Goal: Use online tool/utility: Utilize a website feature to perform a specific function

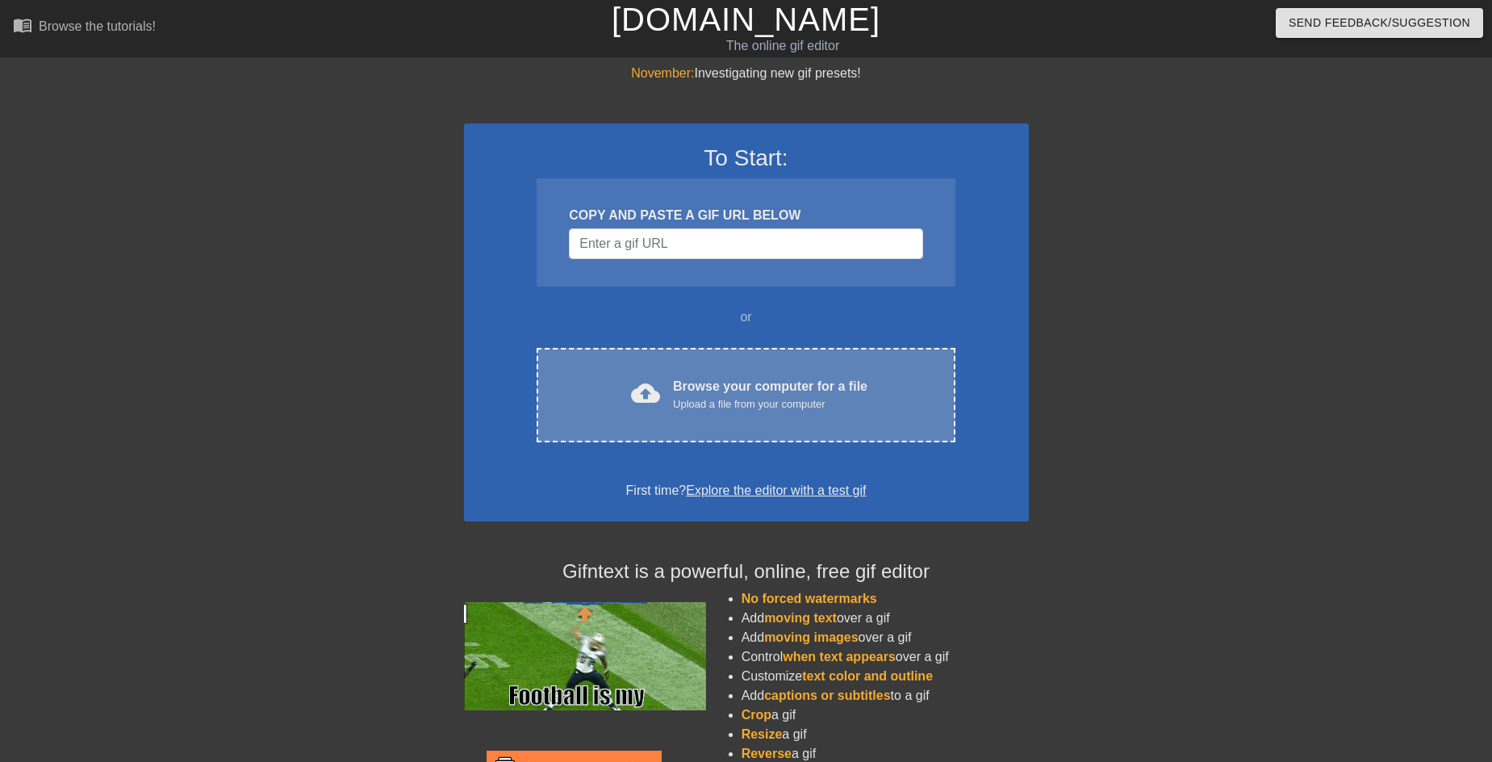
click at [644, 387] on span "cloud_upload" at bounding box center [645, 392] width 29 height 29
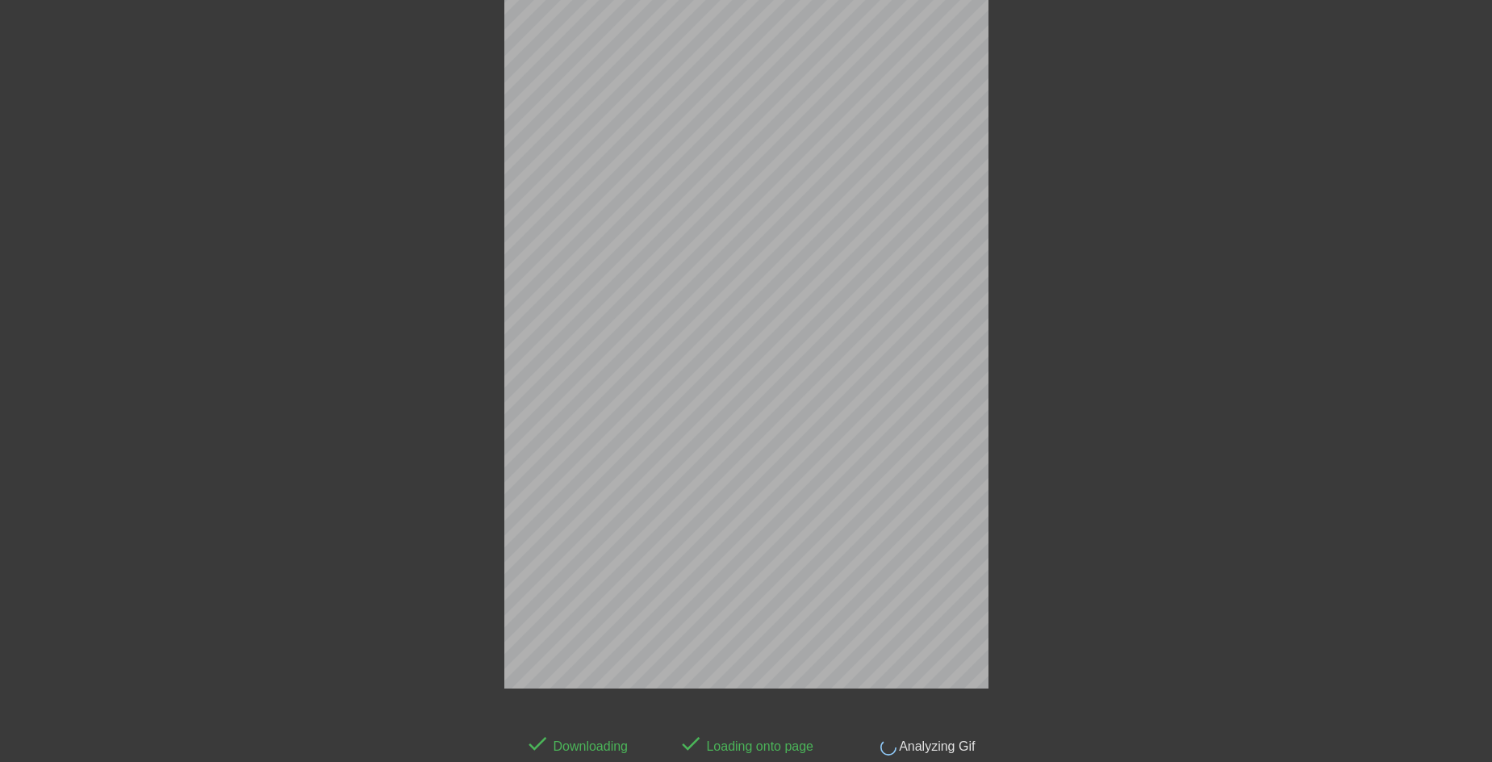
scroll to position [40, 0]
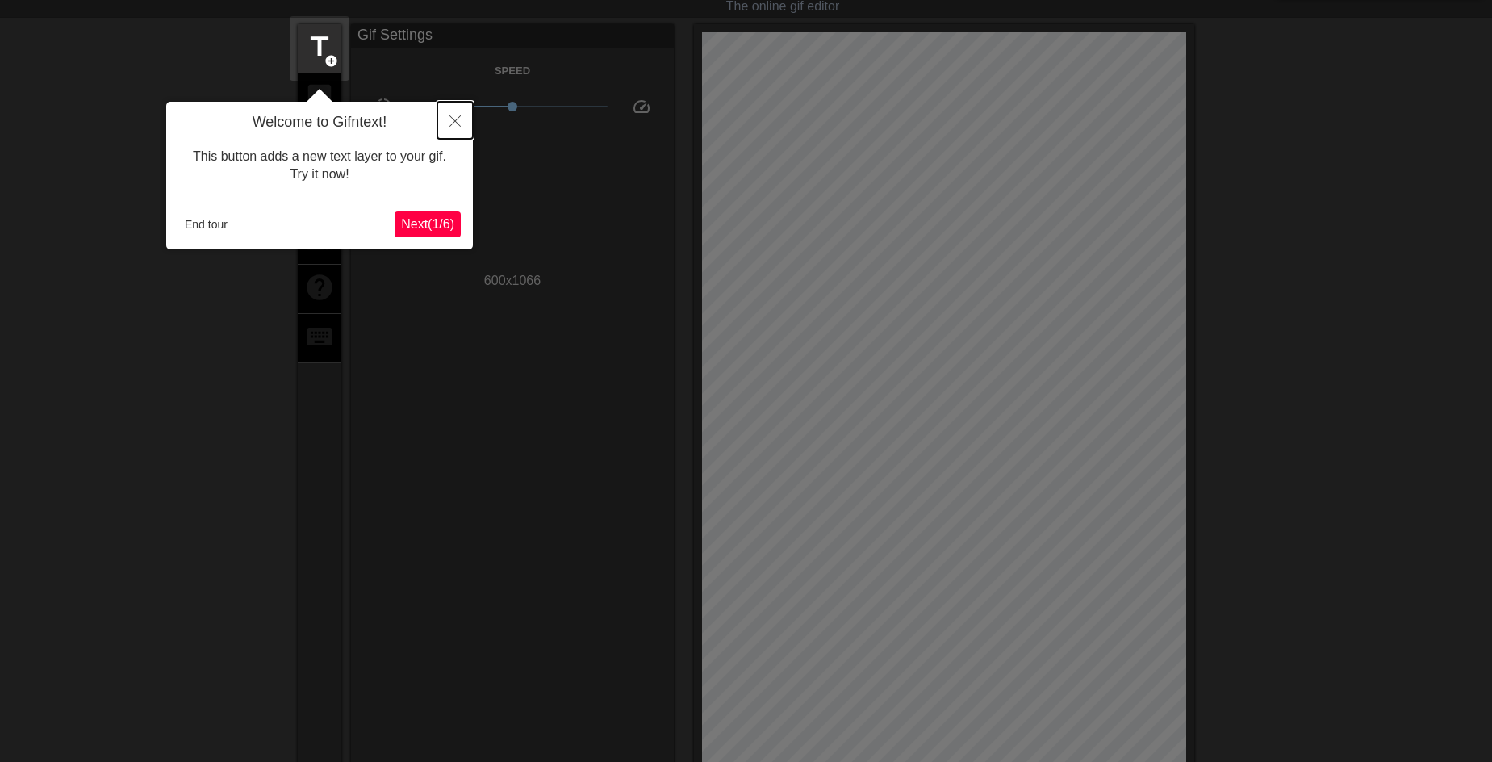
click at [458, 118] on icon "Close" at bounding box center [455, 120] width 11 height 11
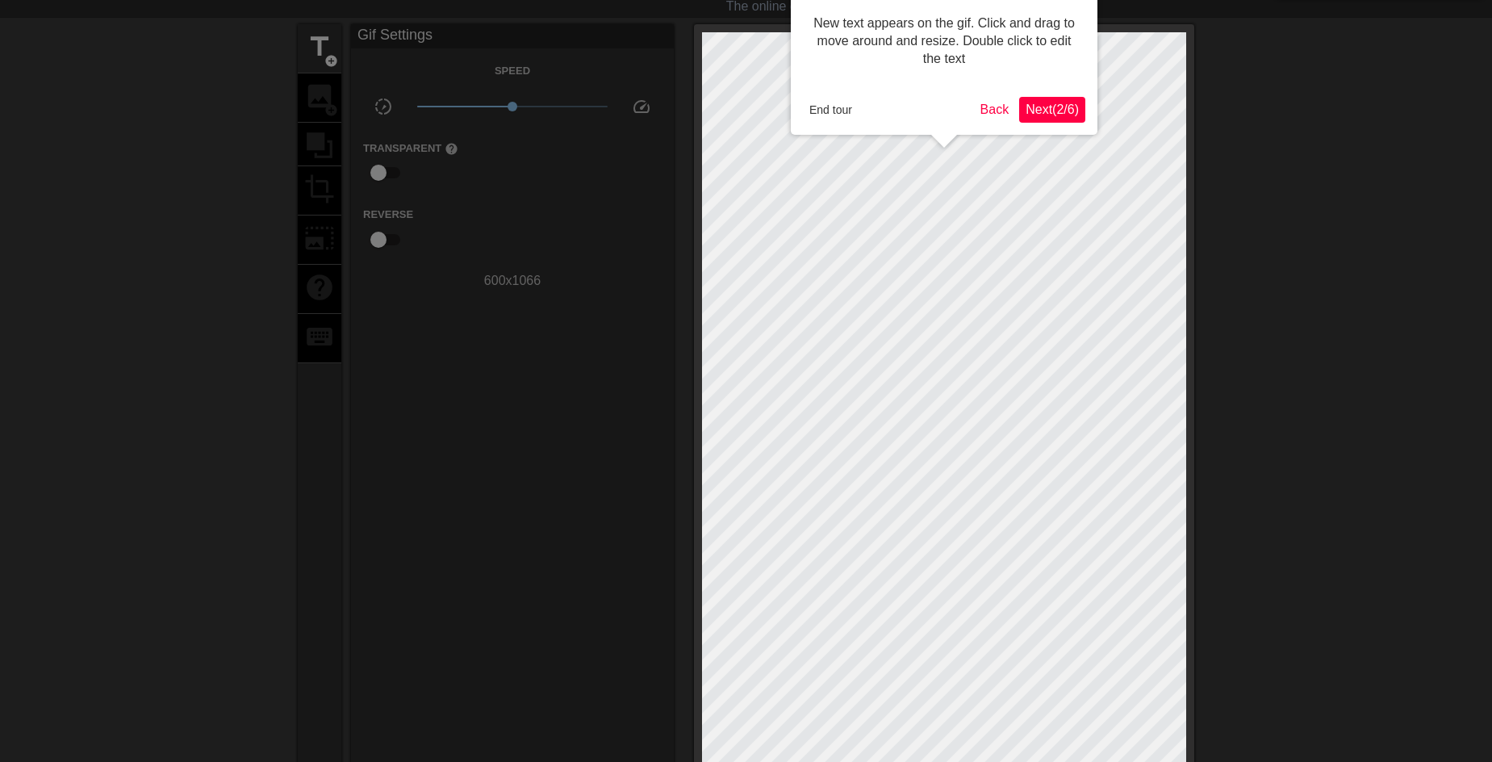
scroll to position [0, 0]
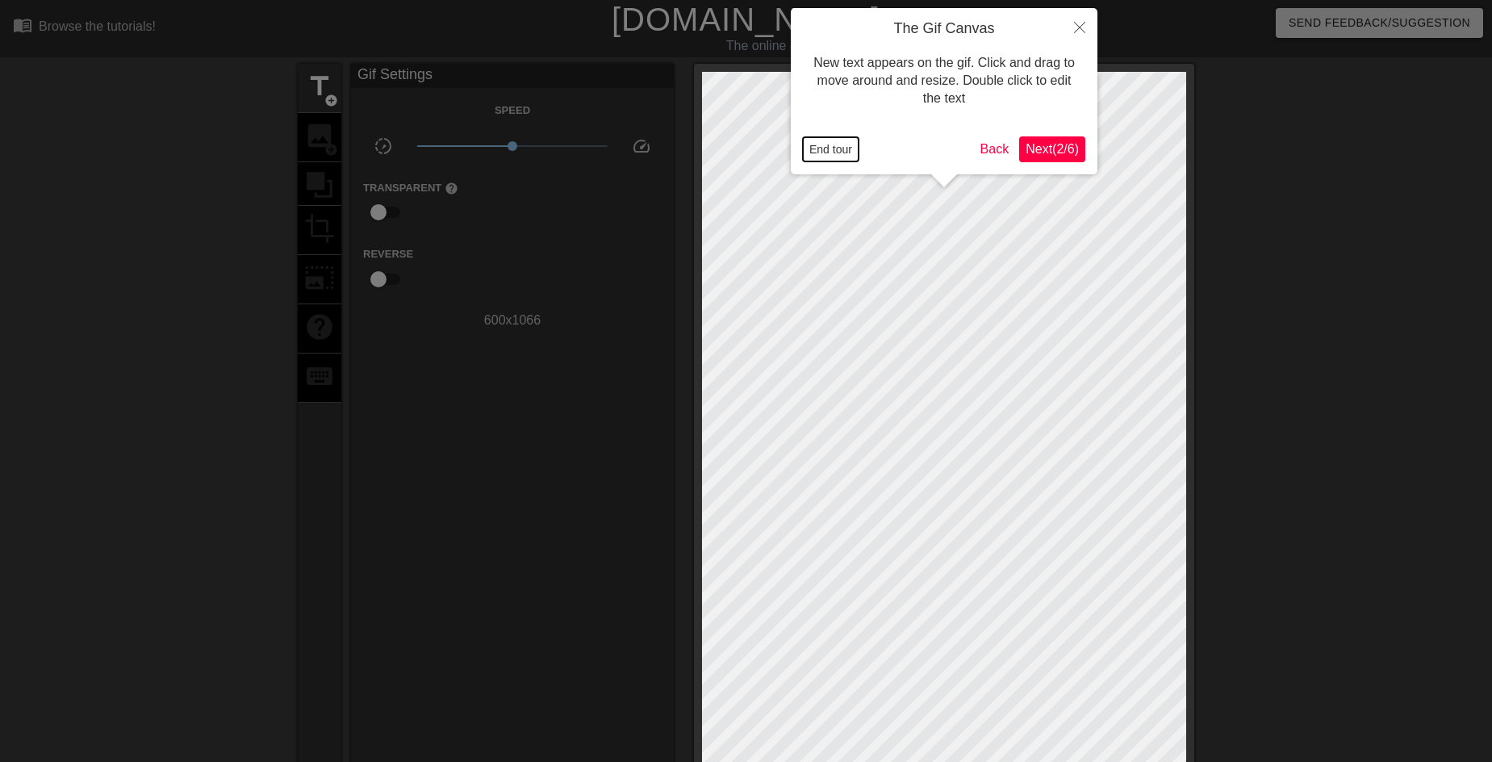
click at [827, 155] on button "End tour" at bounding box center [831, 149] width 56 height 24
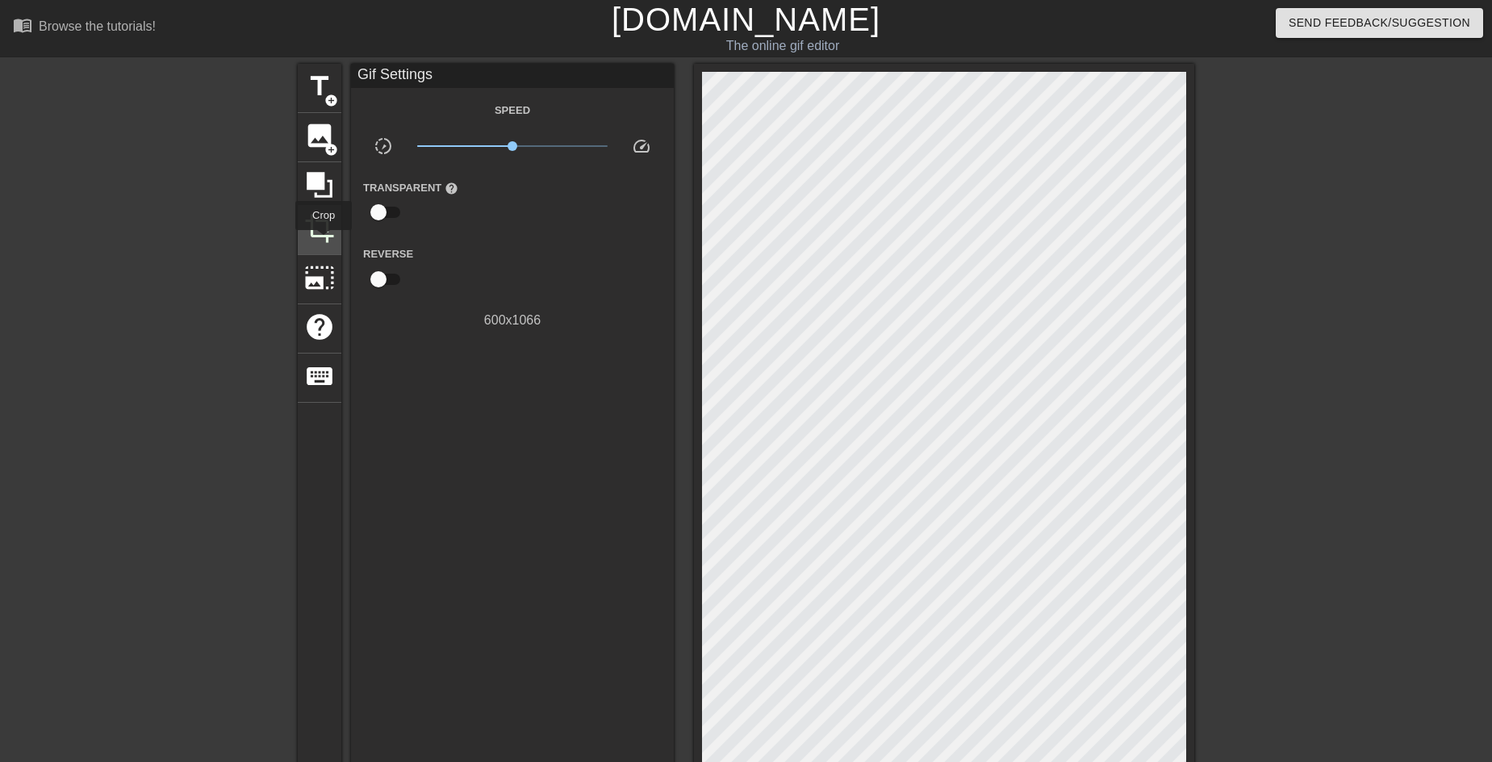
click at [324, 241] on span "crop" at bounding box center [319, 228] width 31 height 31
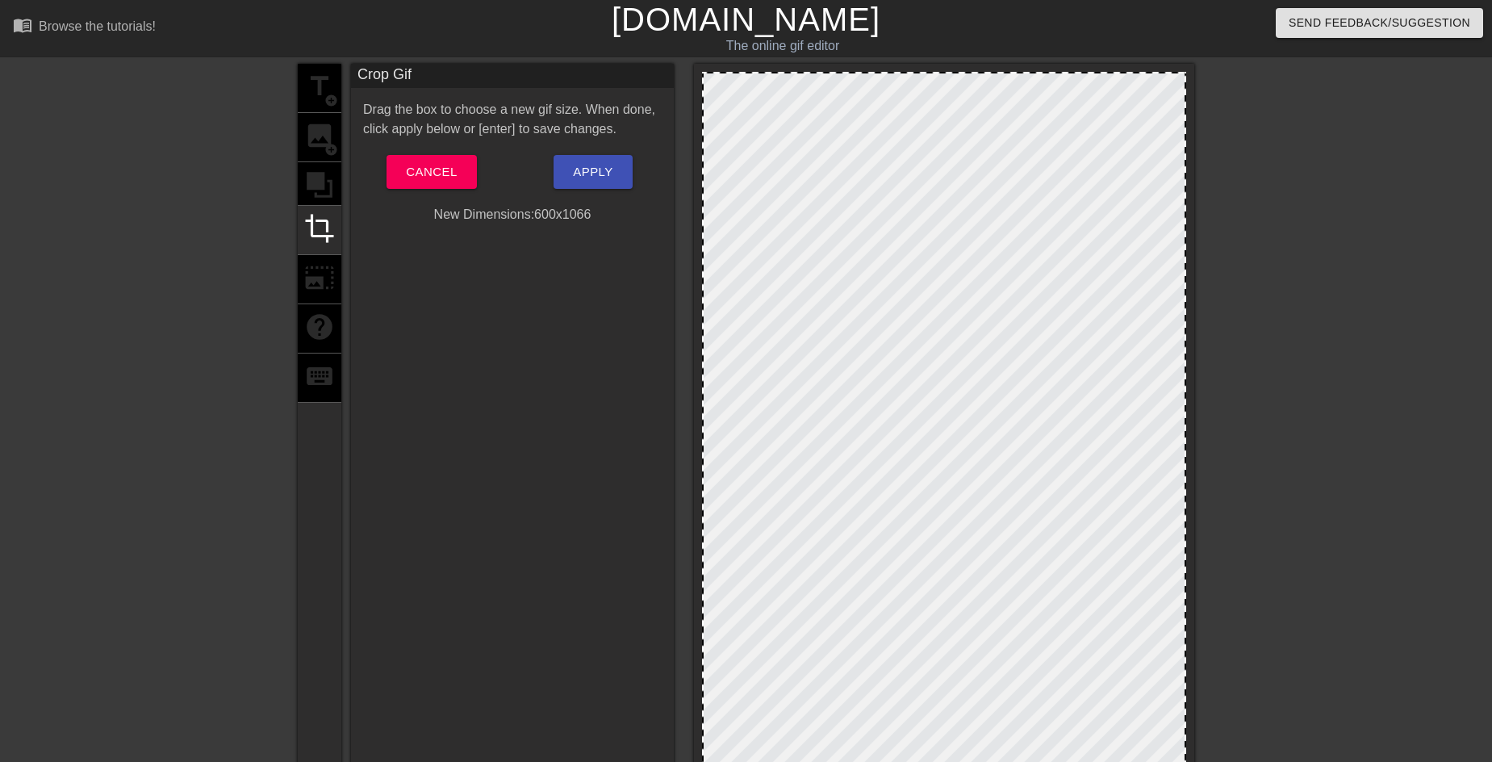
drag, startPoint x: 941, startPoint y: 72, endPoint x: 947, endPoint y: 45, distance: 27.4
click at [947, 45] on div "menu_book Browse the tutorials! [DOMAIN_NAME] The online gif editor Send Feedba…" at bounding box center [746, 559] width 1492 height 1119
click at [427, 176] on span "Cancel" at bounding box center [431, 171] width 51 height 21
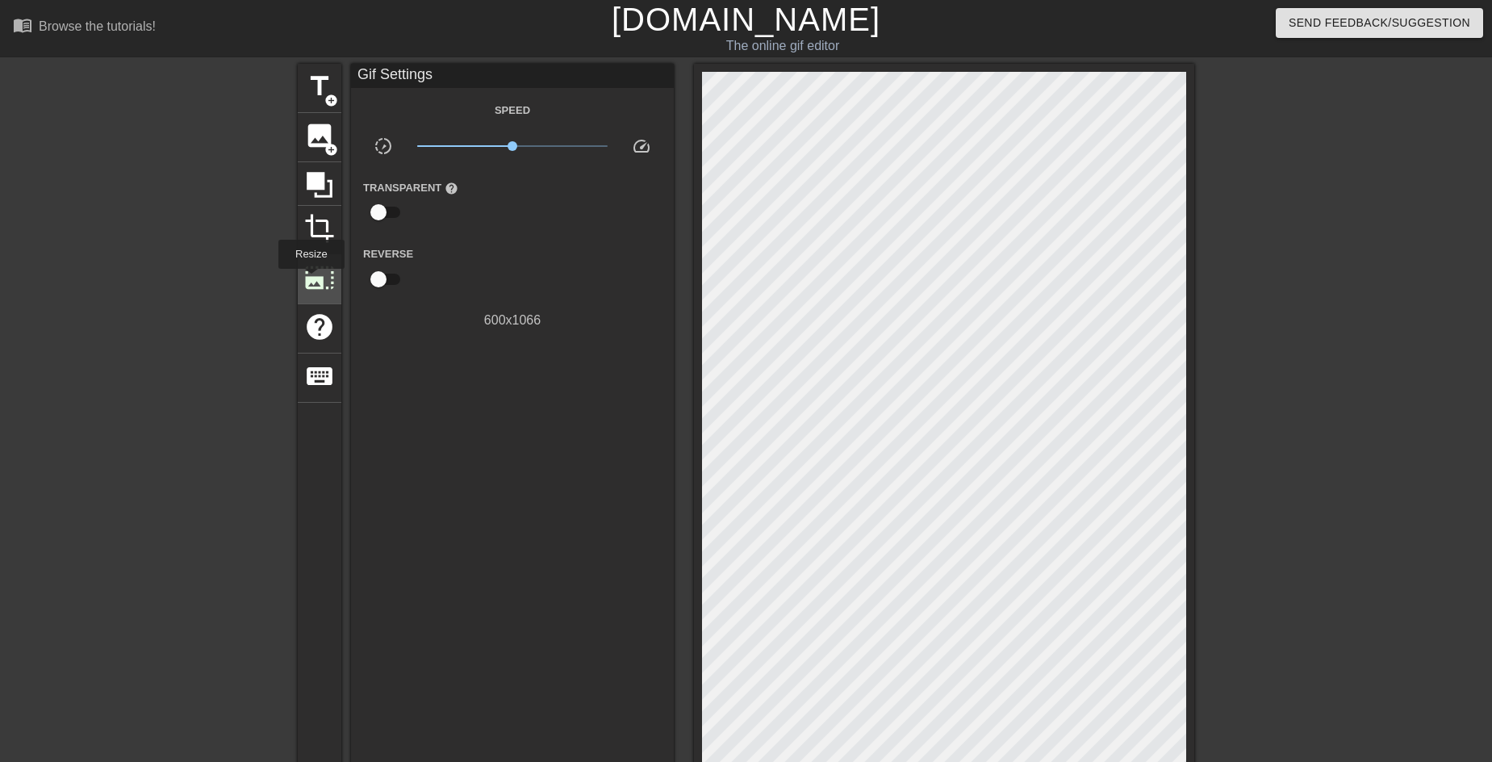
click at [310, 280] on span "photo_size_select_large" at bounding box center [319, 277] width 31 height 31
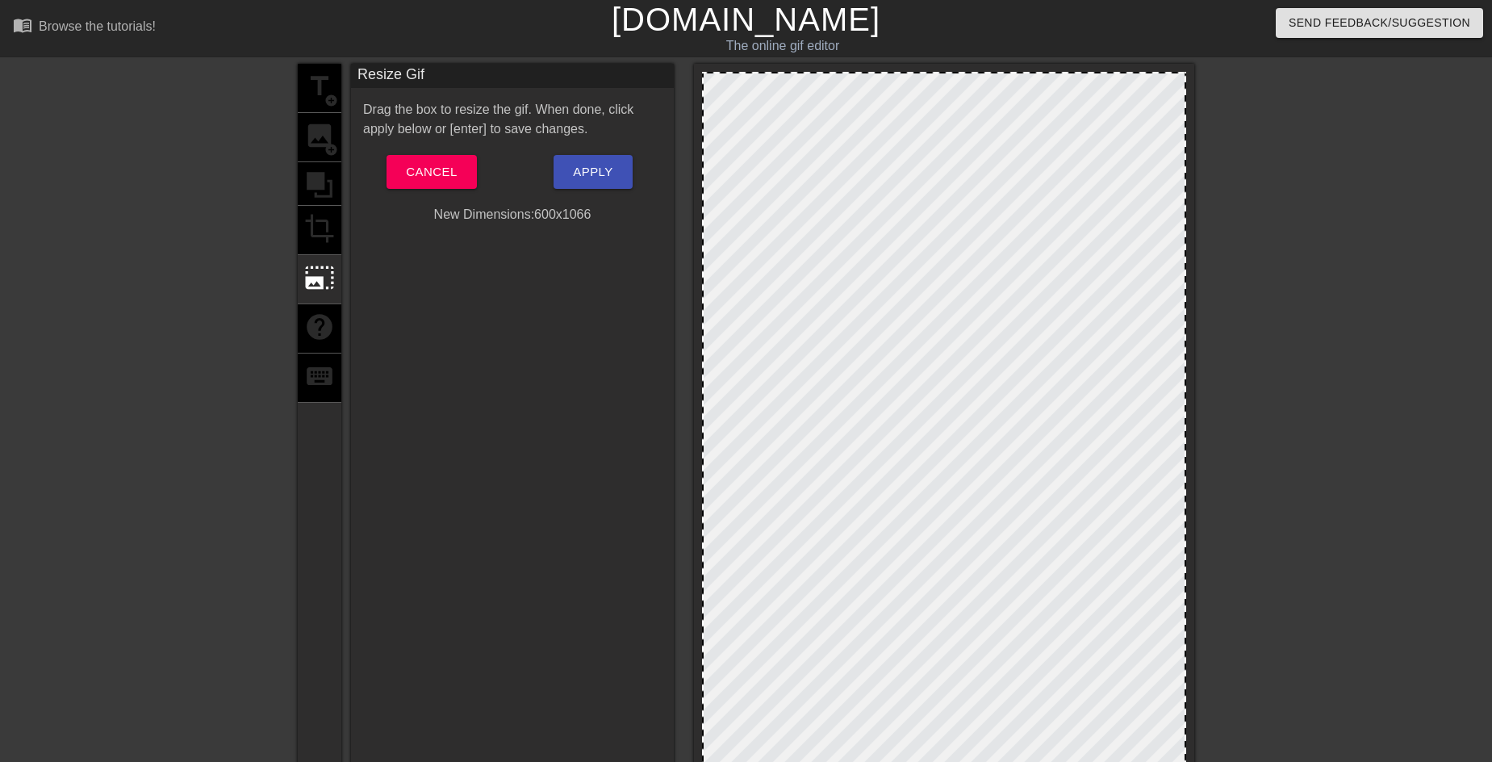
drag, startPoint x: 727, startPoint y: 99, endPoint x: 726, endPoint y: 90, distance: 9.8
click at [767, 153] on div at bounding box center [944, 502] width 484 height 860
drag, startPoint x: 702, startPoint y: 71, endPoint x: 731, endPoint y: 102, distance: 42.8
click at [730, 118] on div at bounding box center [944, 506] width 500 height 884
drag, startPoint x: 786, startPoint y: 72, endPoint x: 772, endPoint y: 134, distance: 63.8
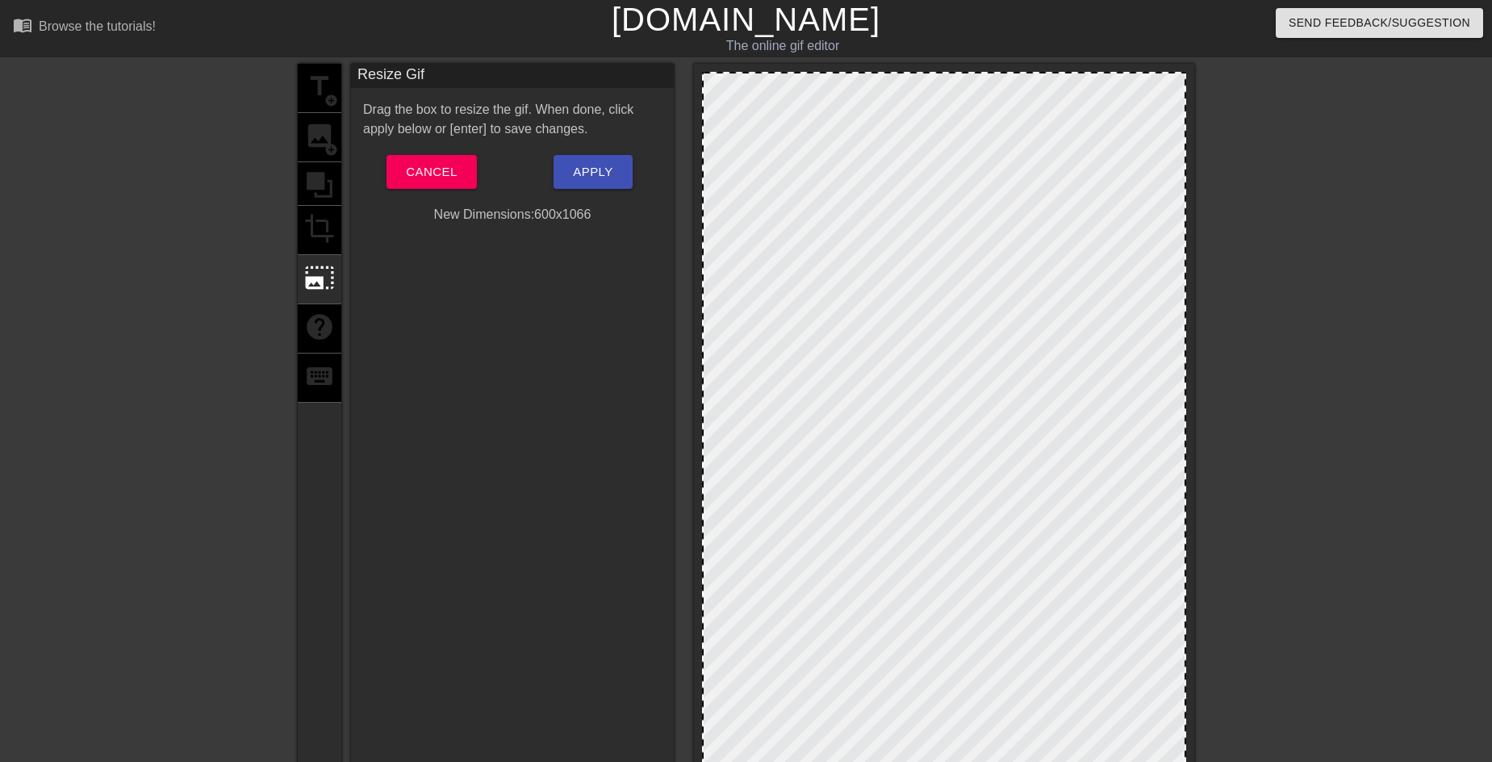
click at [781, 119] on div at bounding box center [944, 502] width 484 height 860
click at [424, 174] on span "Cancel" at bounding box center [431, 171] width 51 height 21
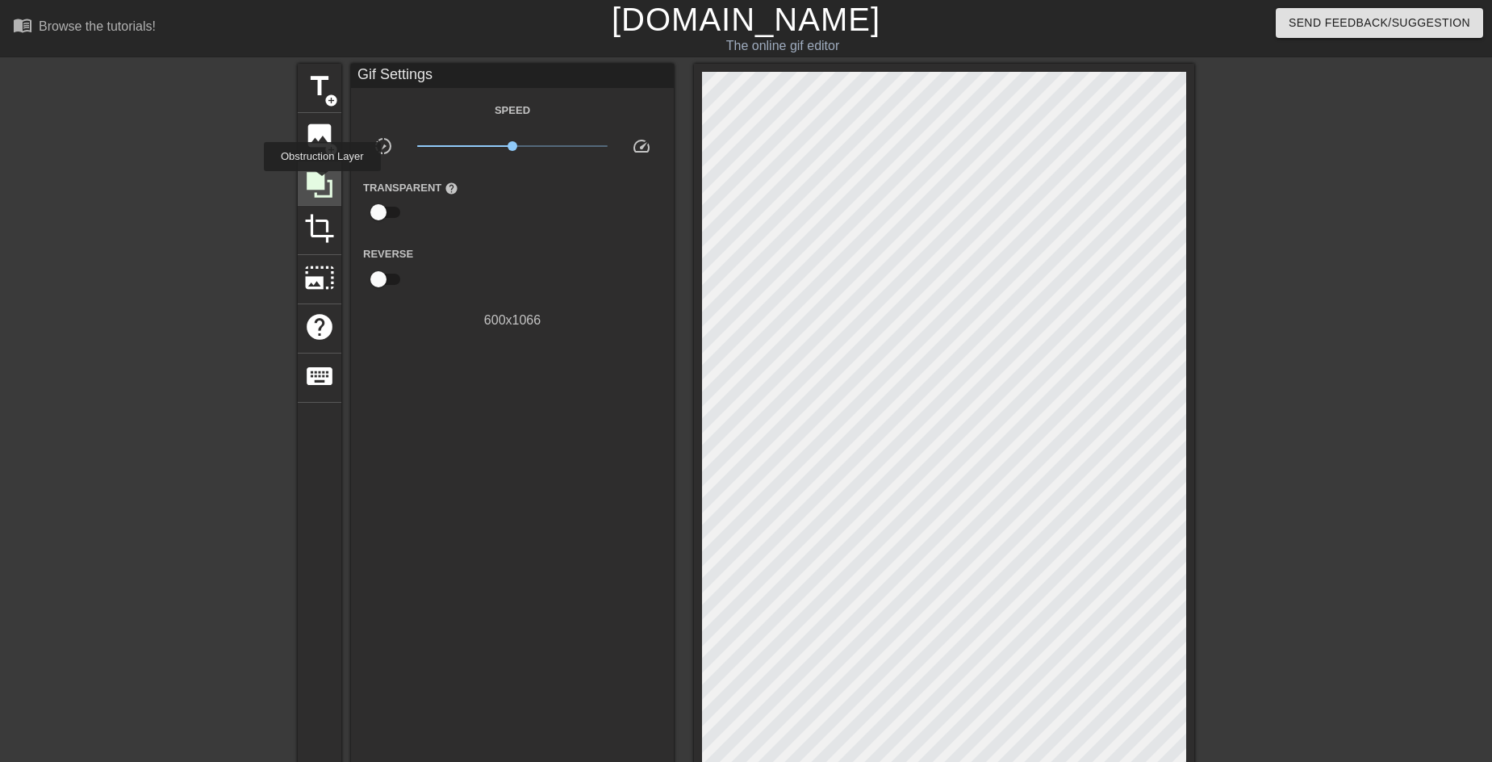
click at [322, 182] on icon at bounding box center [320, 185] width 26 height 26
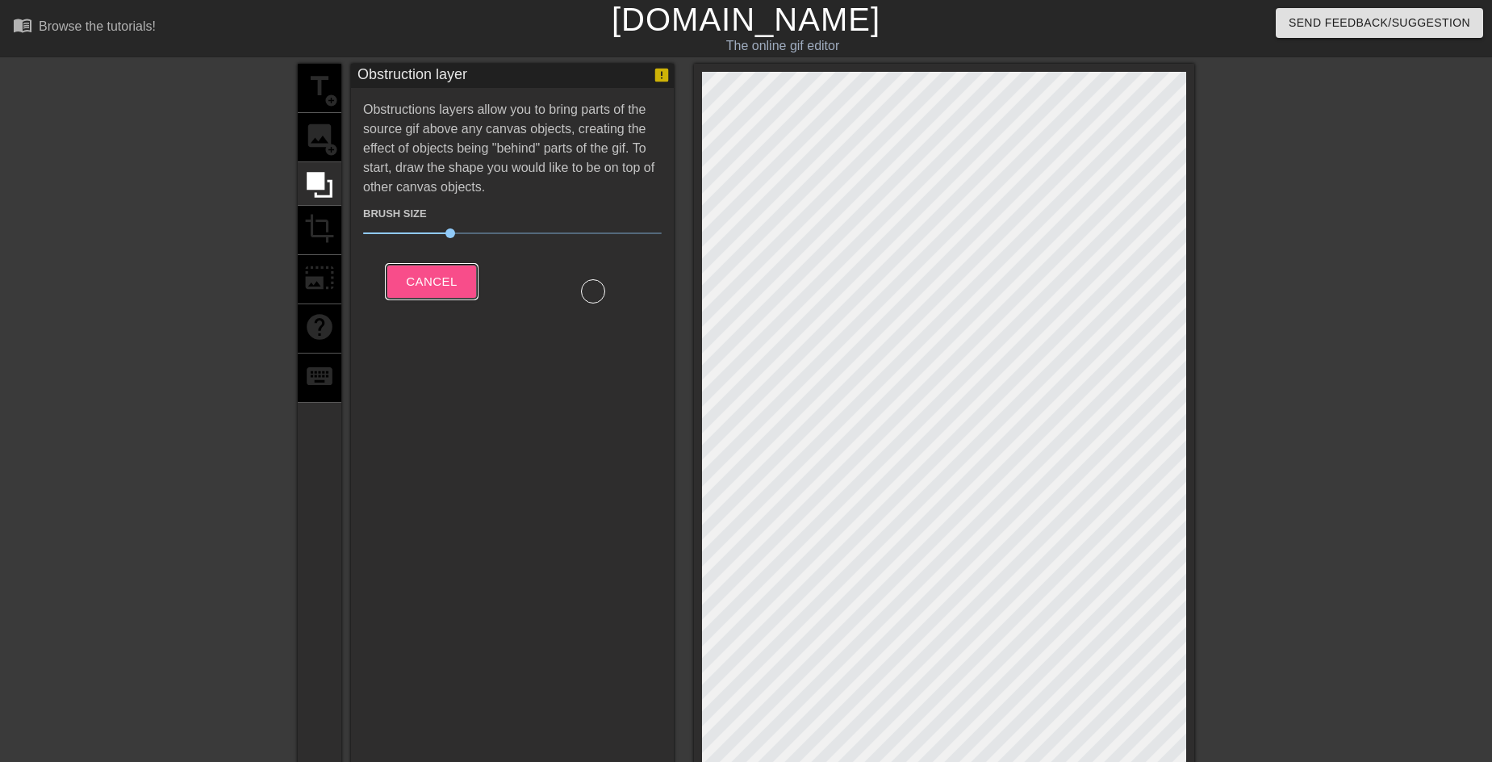
click at [447, 281] on span "Cancel" at bounding box center [431, 281] width 51 height 21
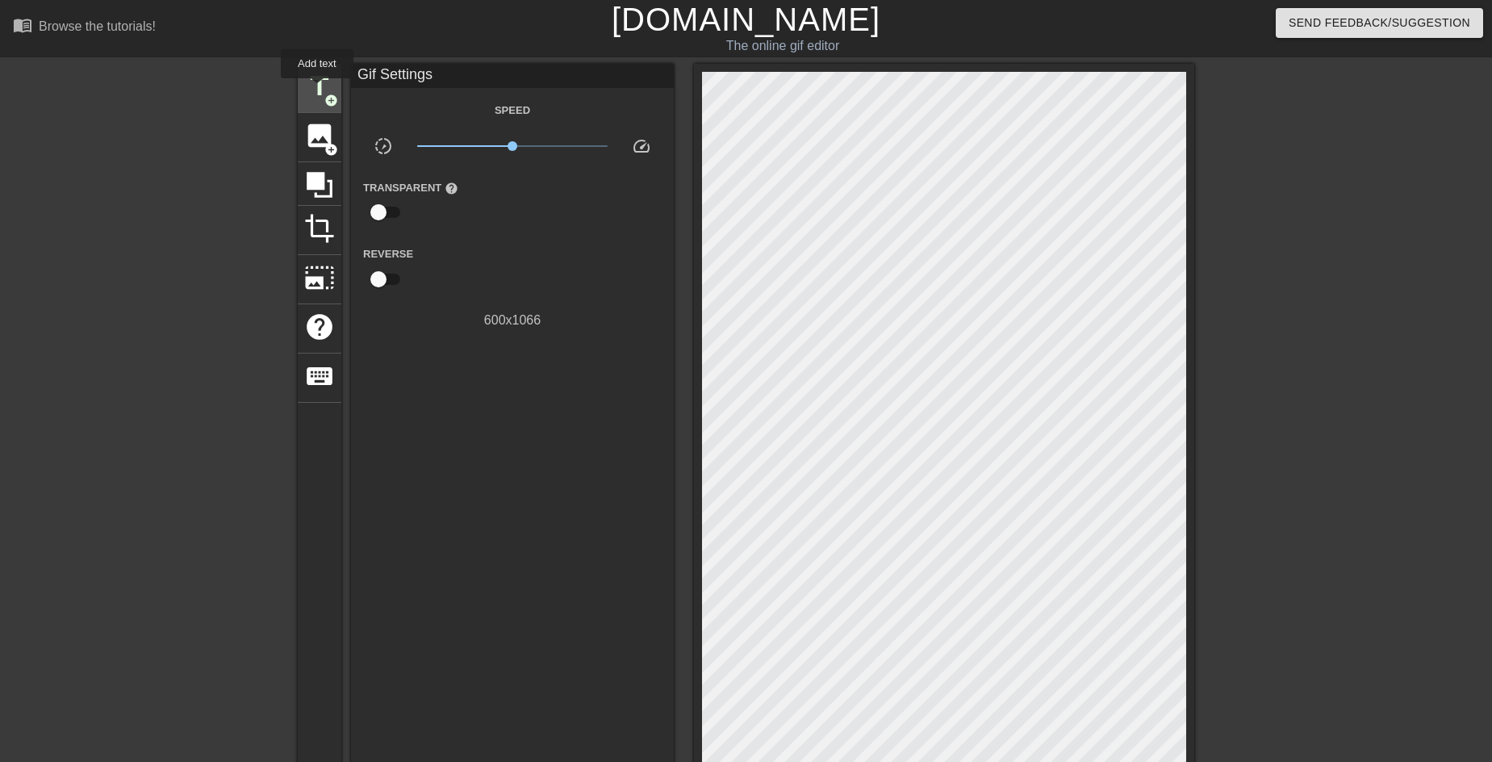
click at [317, 90] on span "title" at bounding box center [319, 86] width 31 height 31
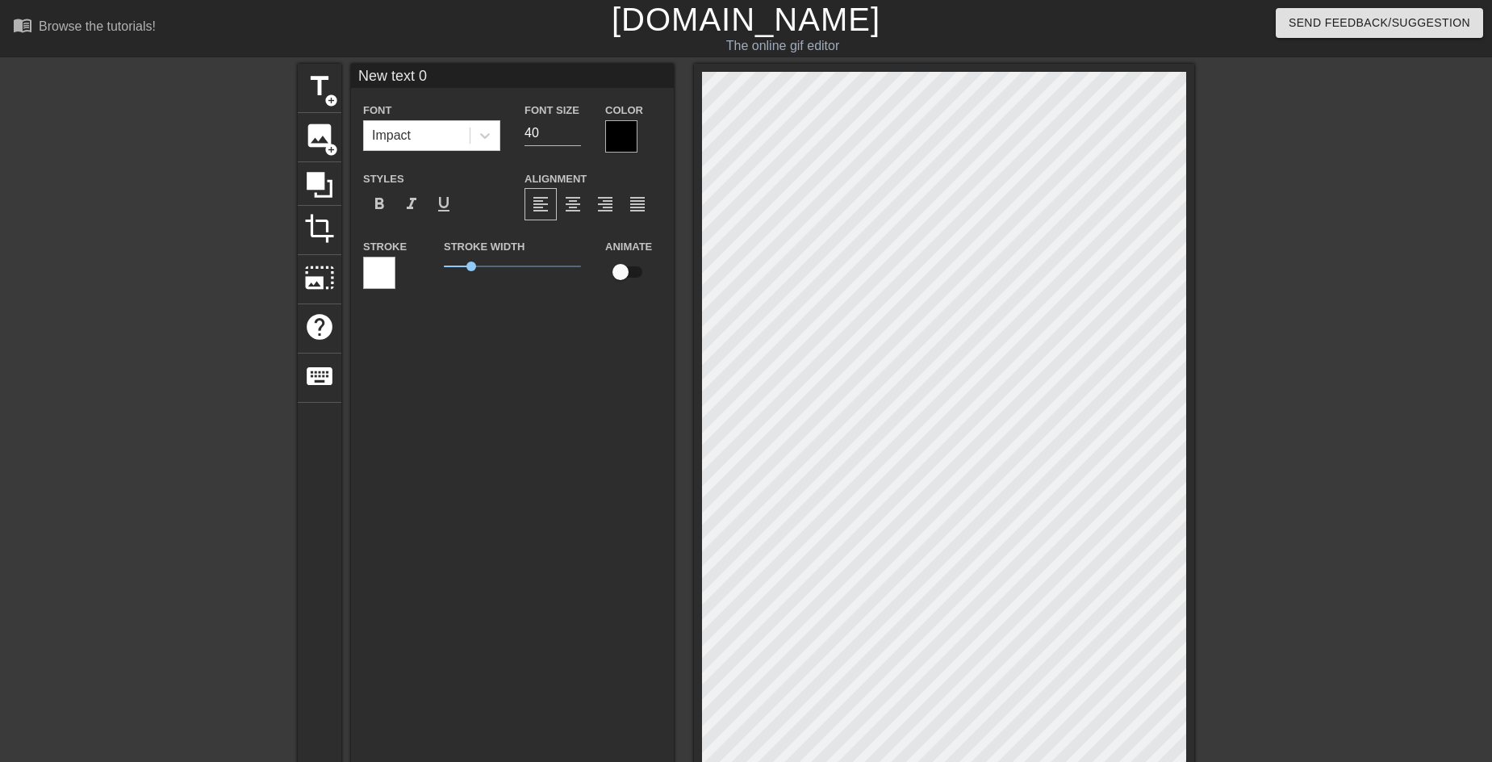
scroll to position [2, 3]
type input "s"
type textarea "s"
type input "sh"
type textarea "sh"
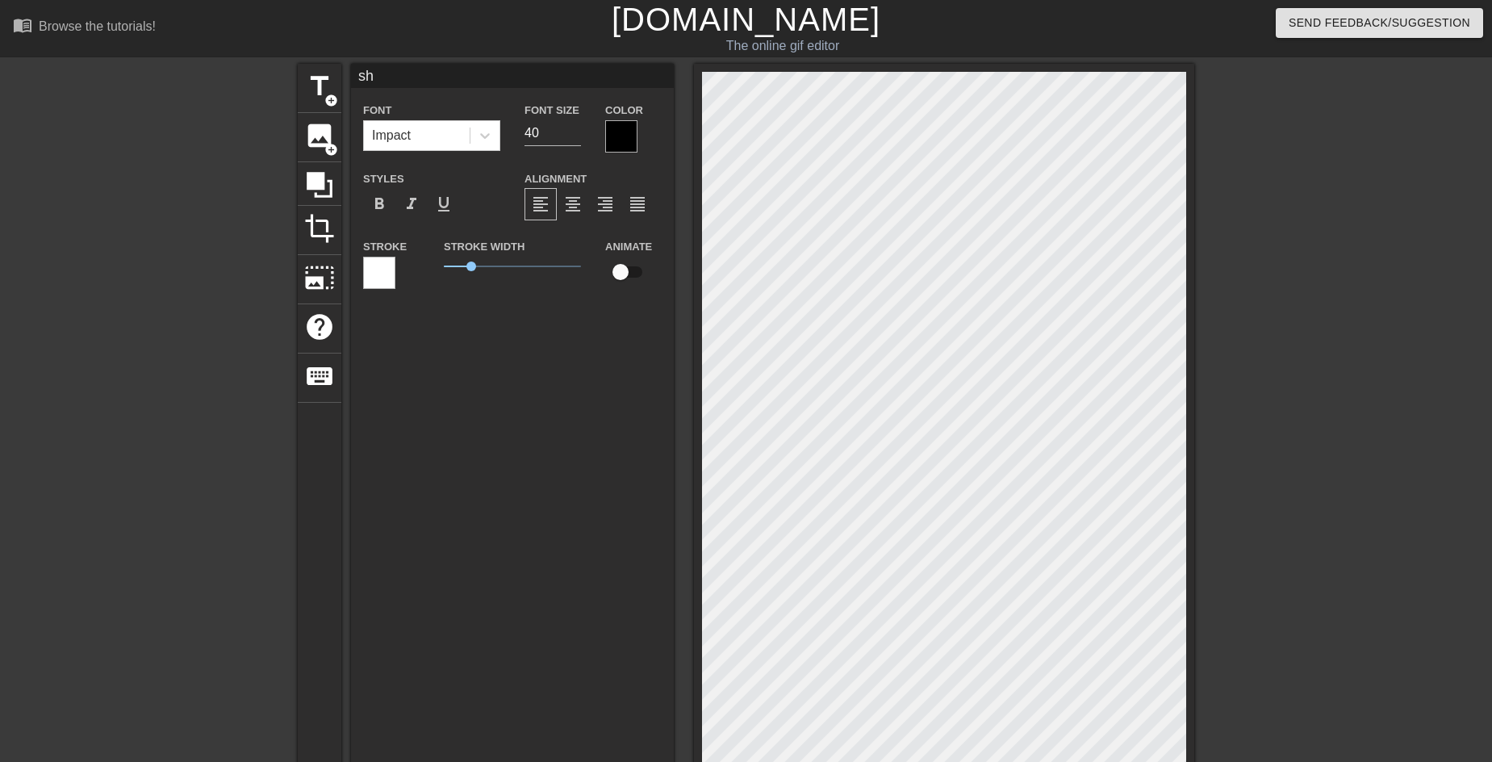
type input "shh"
type textarea "shh"
type input "shh"
type textarea "shh"
type input "shh d"
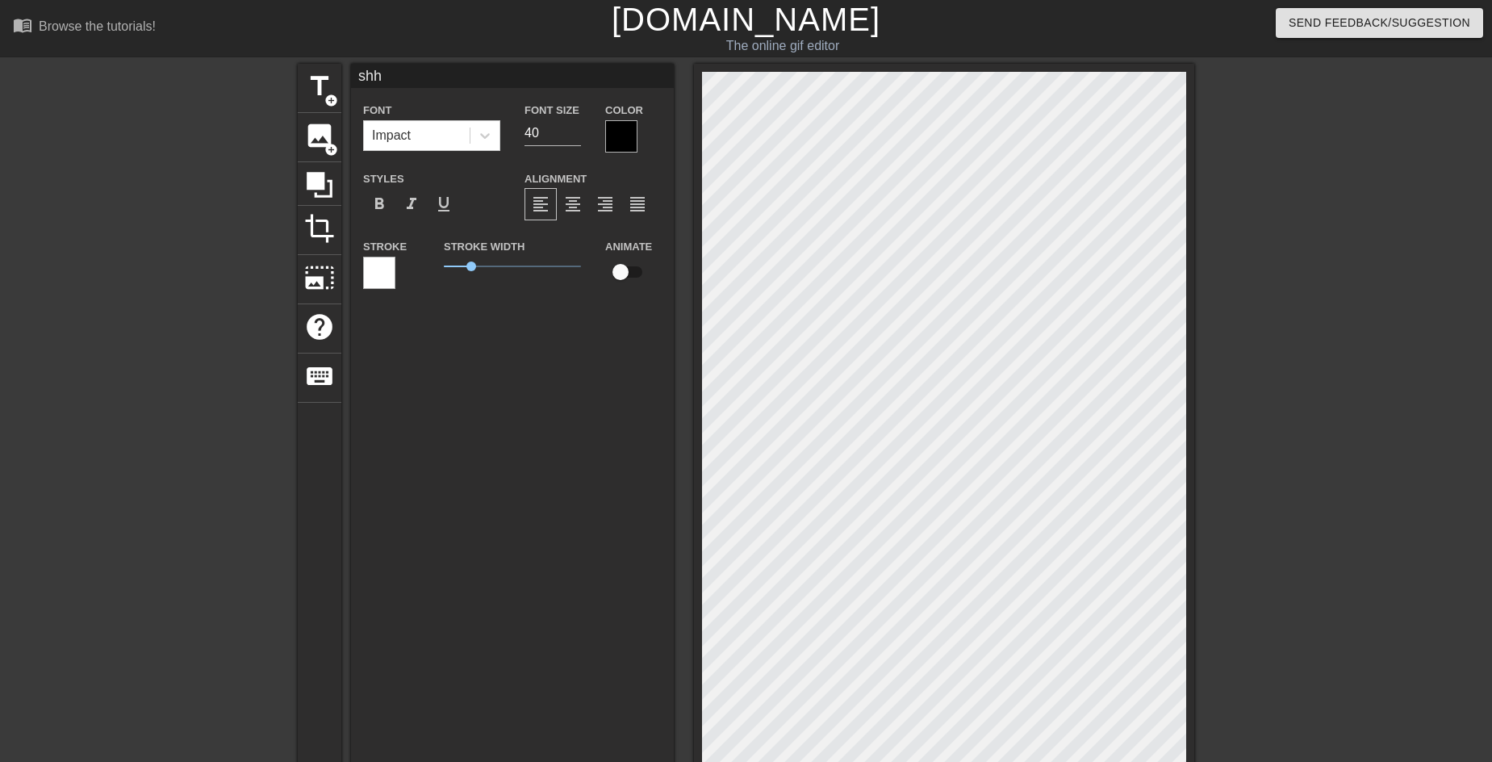
type textarea "shh d"
type input "shh do"
type textarea "shh do"
type input "shh don"
type textarea "shh don"
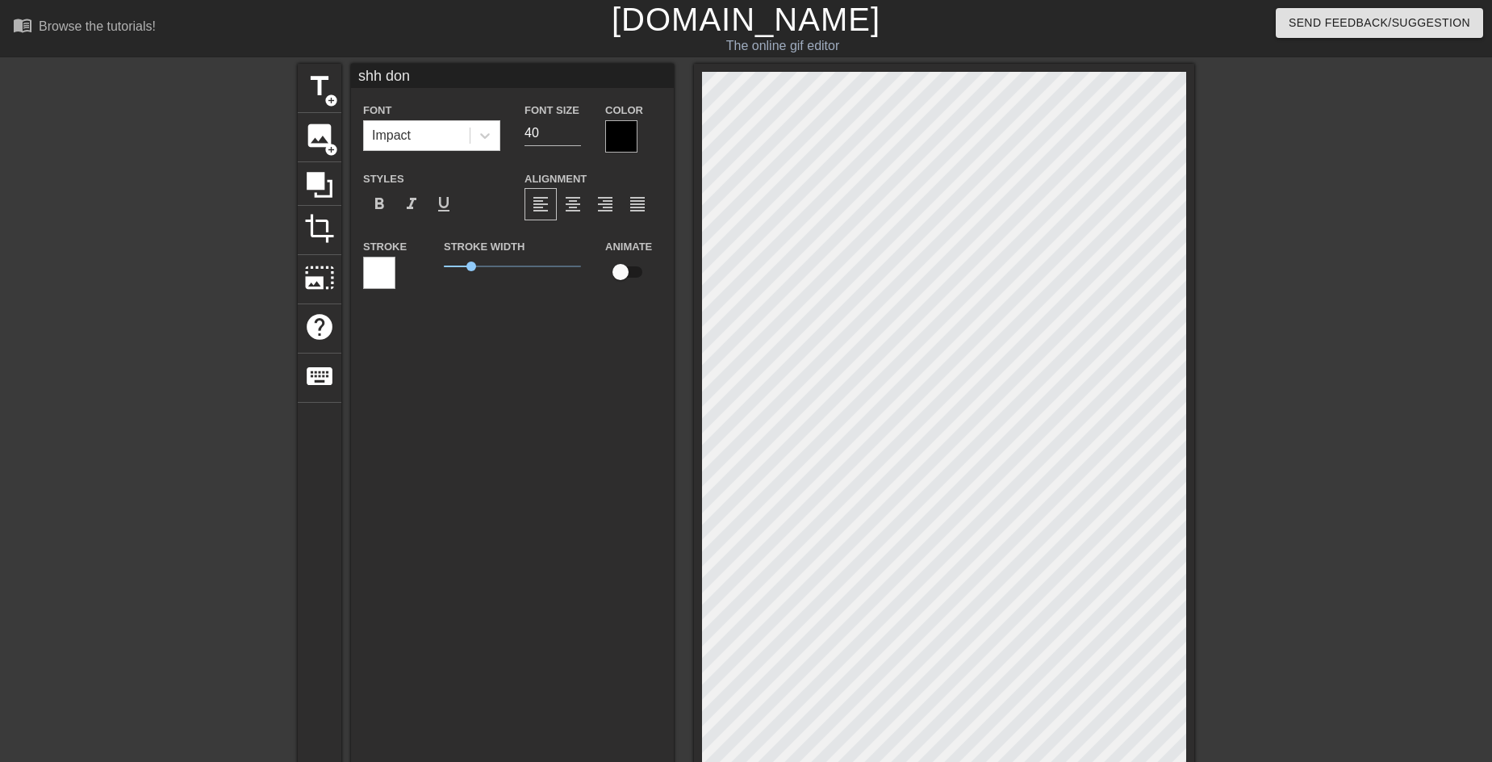
type input "shh dont"
type textarea "shh dont"
type input "shh dont"
type textarea "shh dont"
type input "shh dont t"
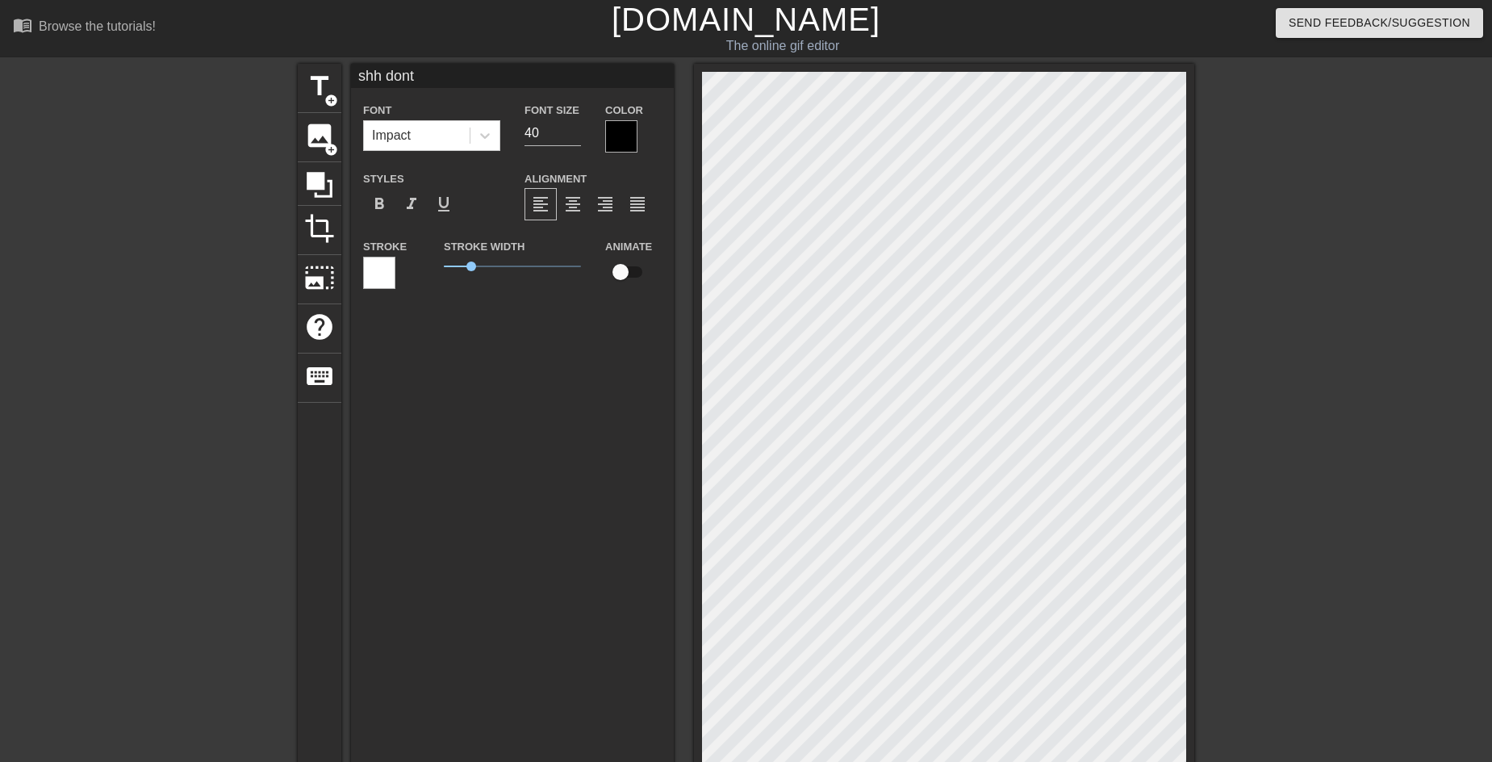
type textarea "shh dont t"
type input "shh dont te"
type textarea "shh dont te"
type input "shh dont tel"
type textarea "shh dont tel"
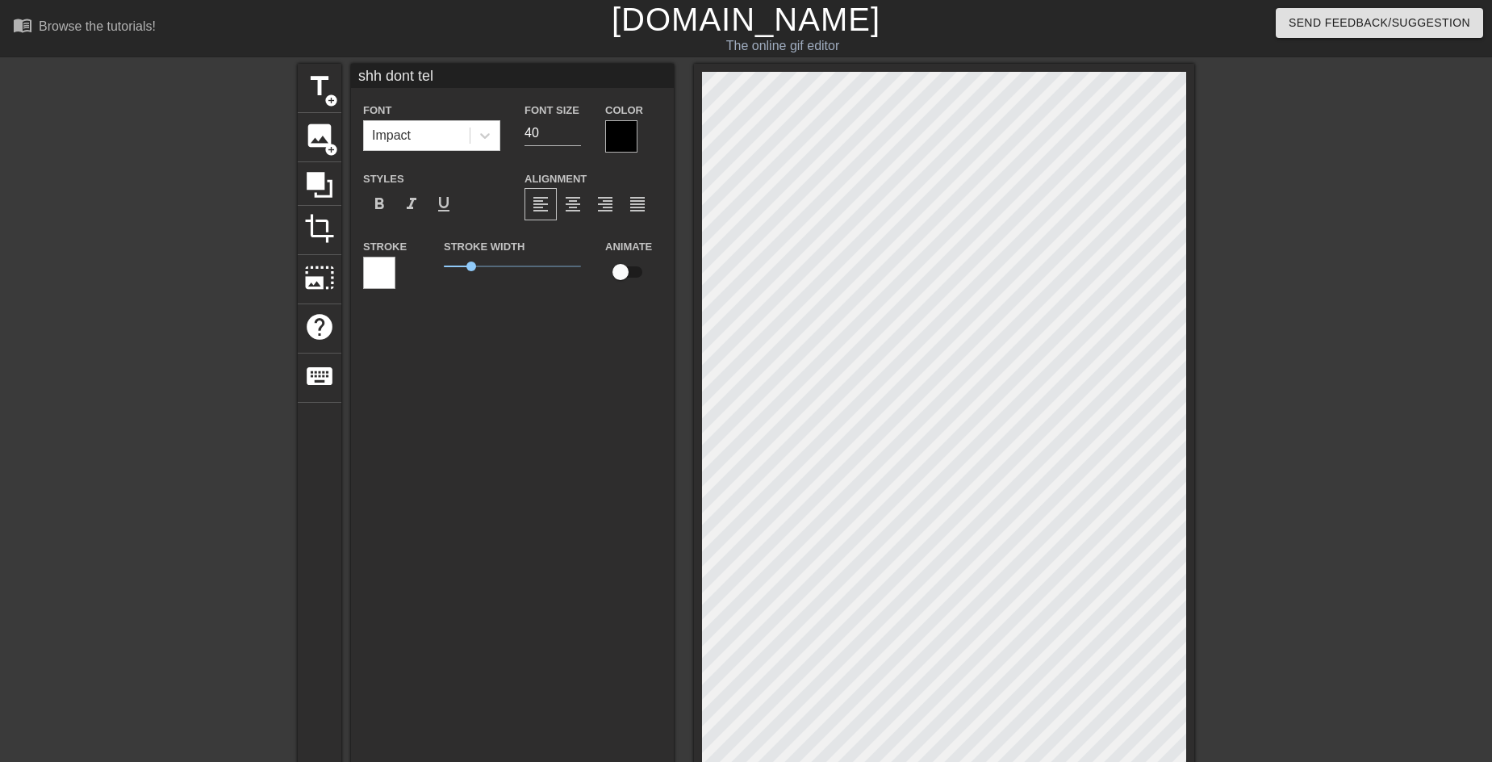
type input "shh dont tell"
type textarea "shh dont tell"
type input "shh dont tell"
type textarea "shh dont tell"
type input "shh dont tell a"
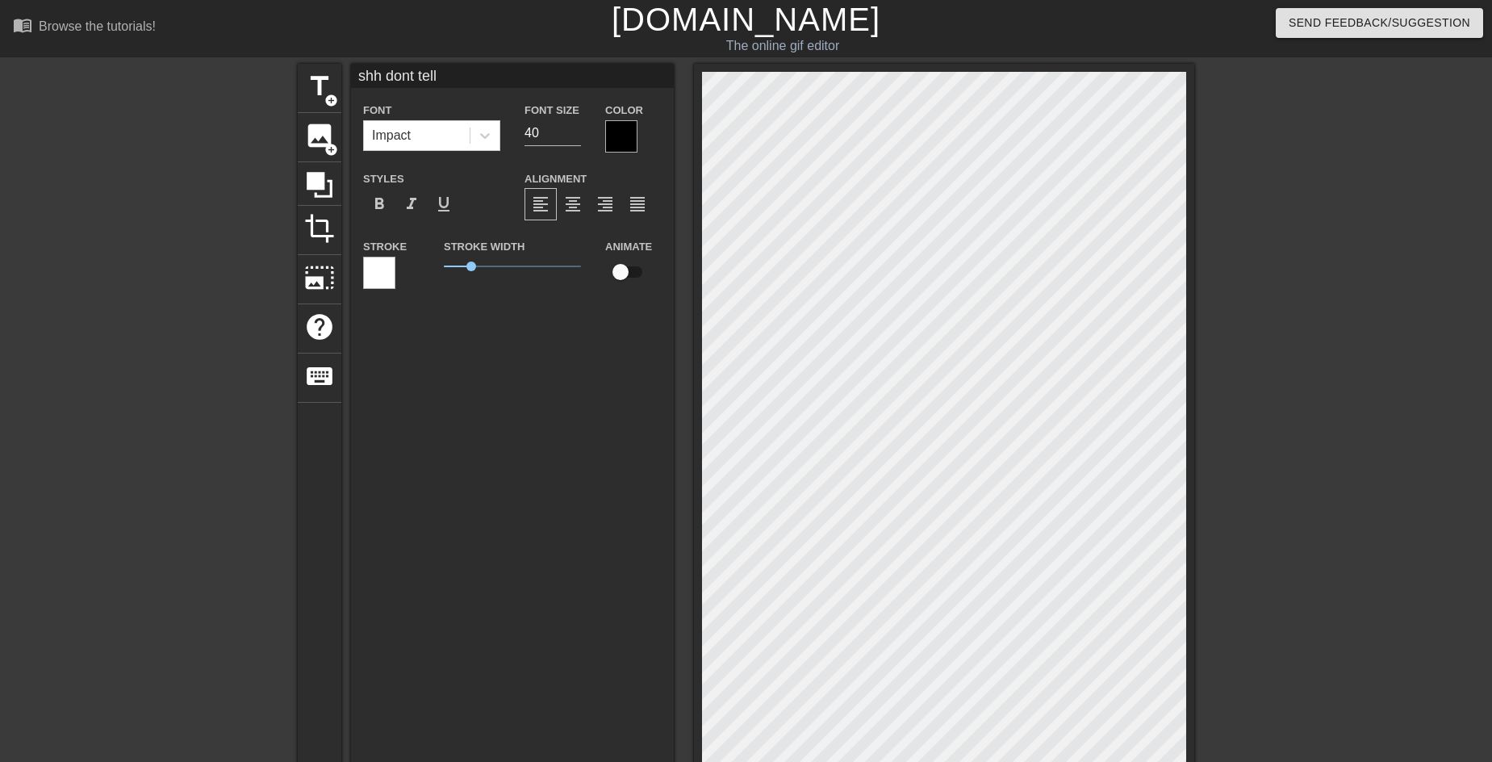
type textarea "shh dont tell a"
type input "shh dont tell an"
type textarea "shh dont tell an"
type input "shh dont tell any"
type textarea "shh dont tell any"
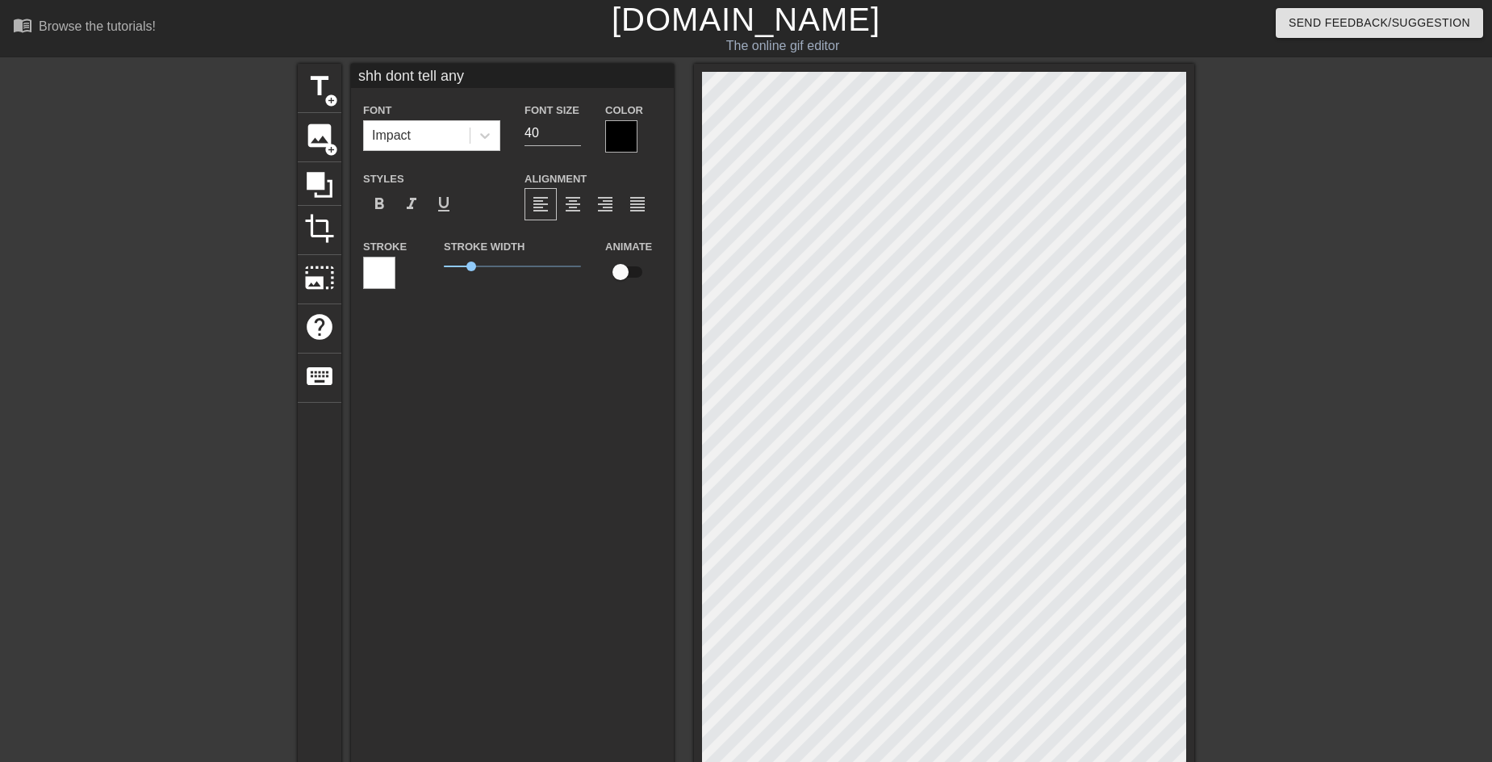
type input "shh dont tell anyo"
type textarea "shh dont tell anyo"
type input "shh dont tell anyon"
type textarea "shh dont tell anyon"
type input "shh dont tell anyone"
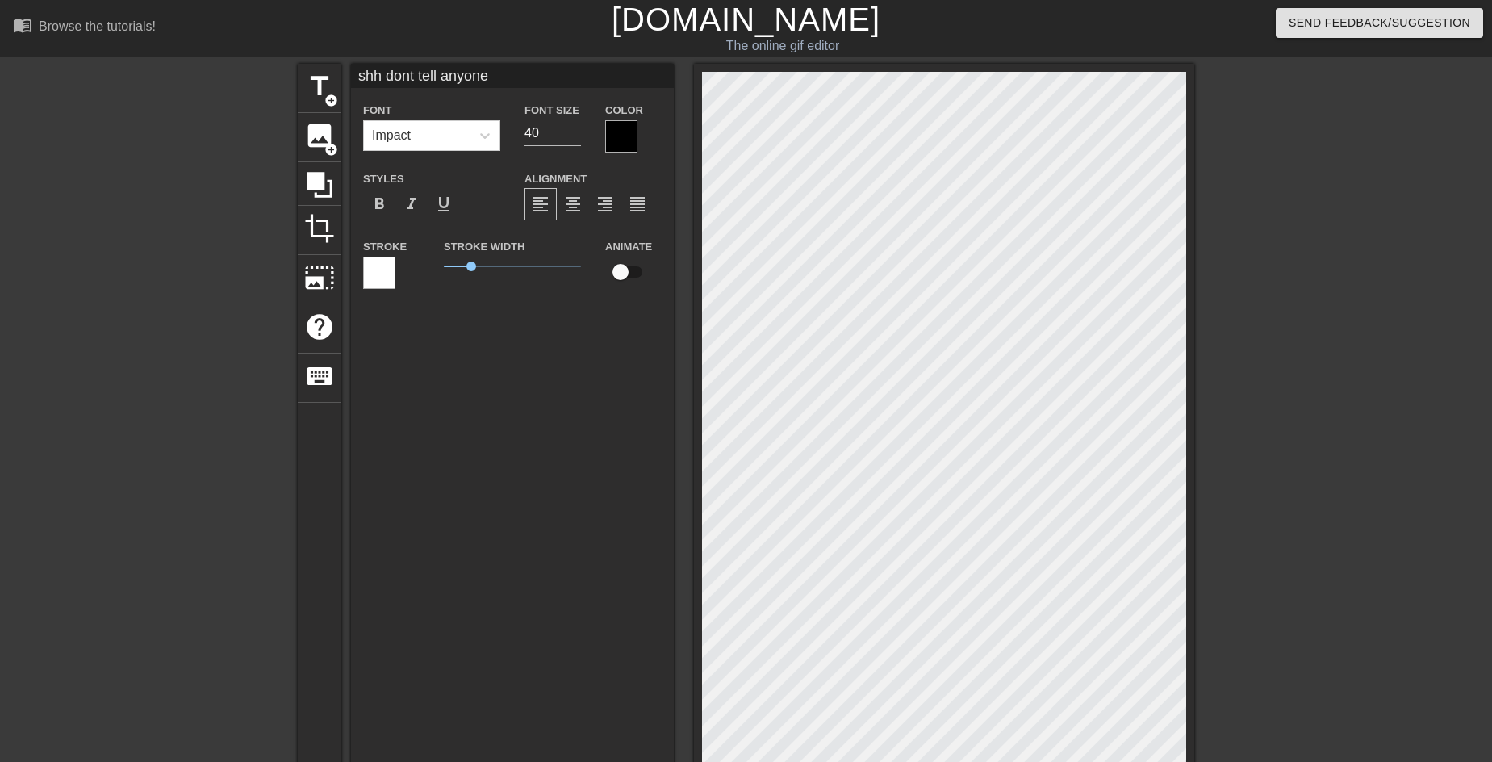
scroll to position [2, 7]
type textarea "shh dont tell anyone"
click at [616, 137] on div at bounding box center [621, 136] width 32 height 32
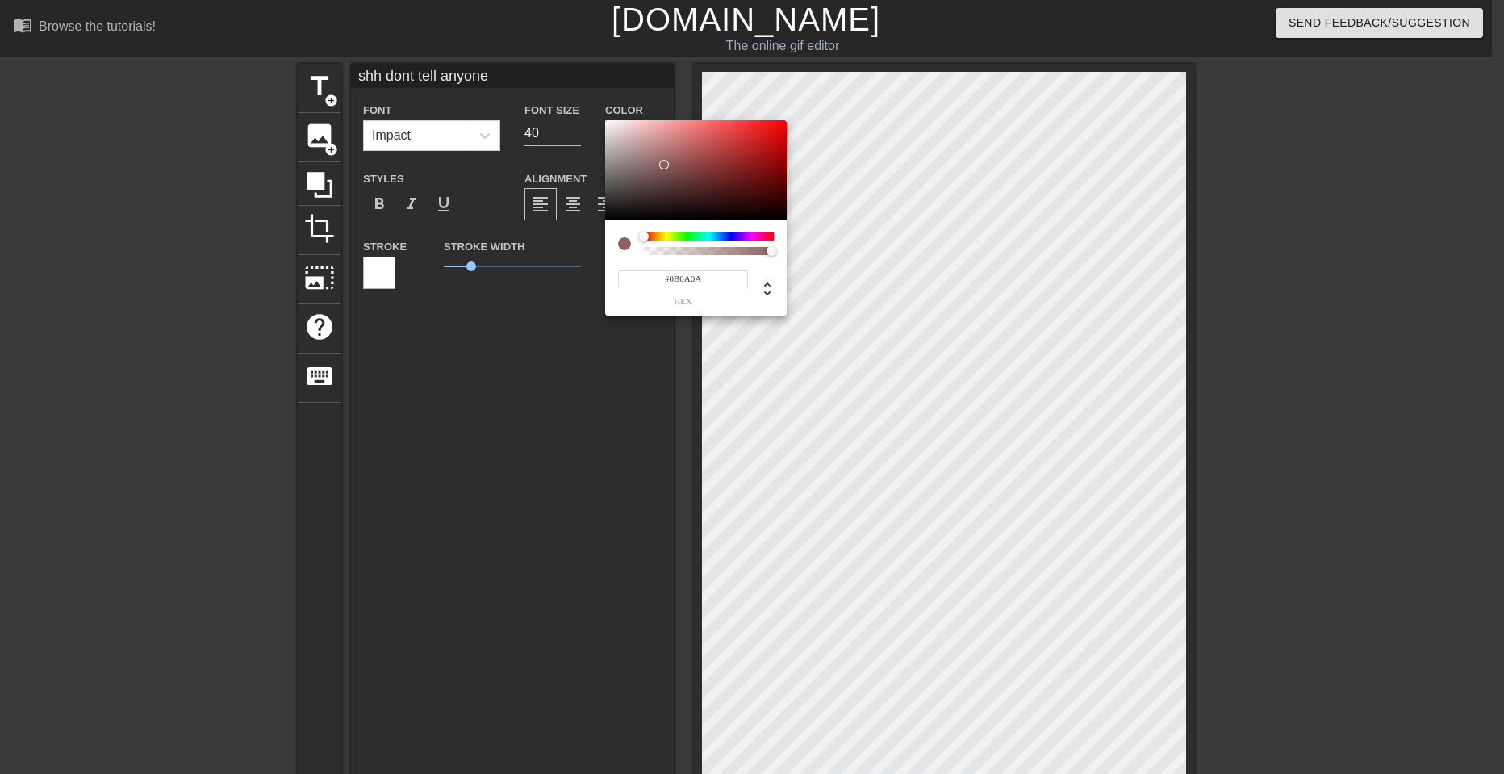
type input "#000000"
drag, startPoint x: 664, startPoint y: 165, endPoint x: 567, endPoint y: 284, distance: 154.3
click at [567, 284] on div "#000000 hex" at bounding box center [752, 387] width 1504 height 774
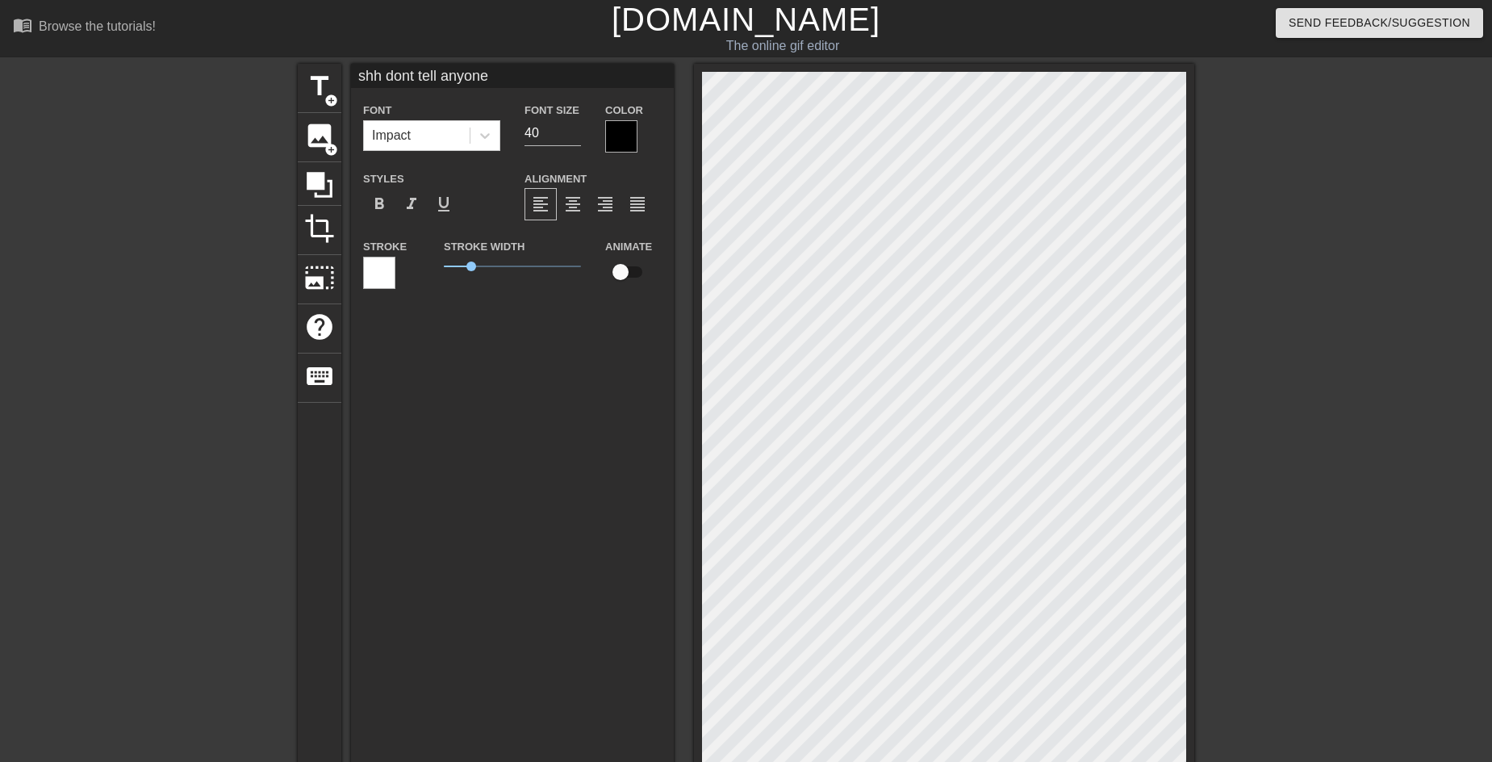
click at [374, 278] on div at bounding box center [379, 273] width 32 height 32
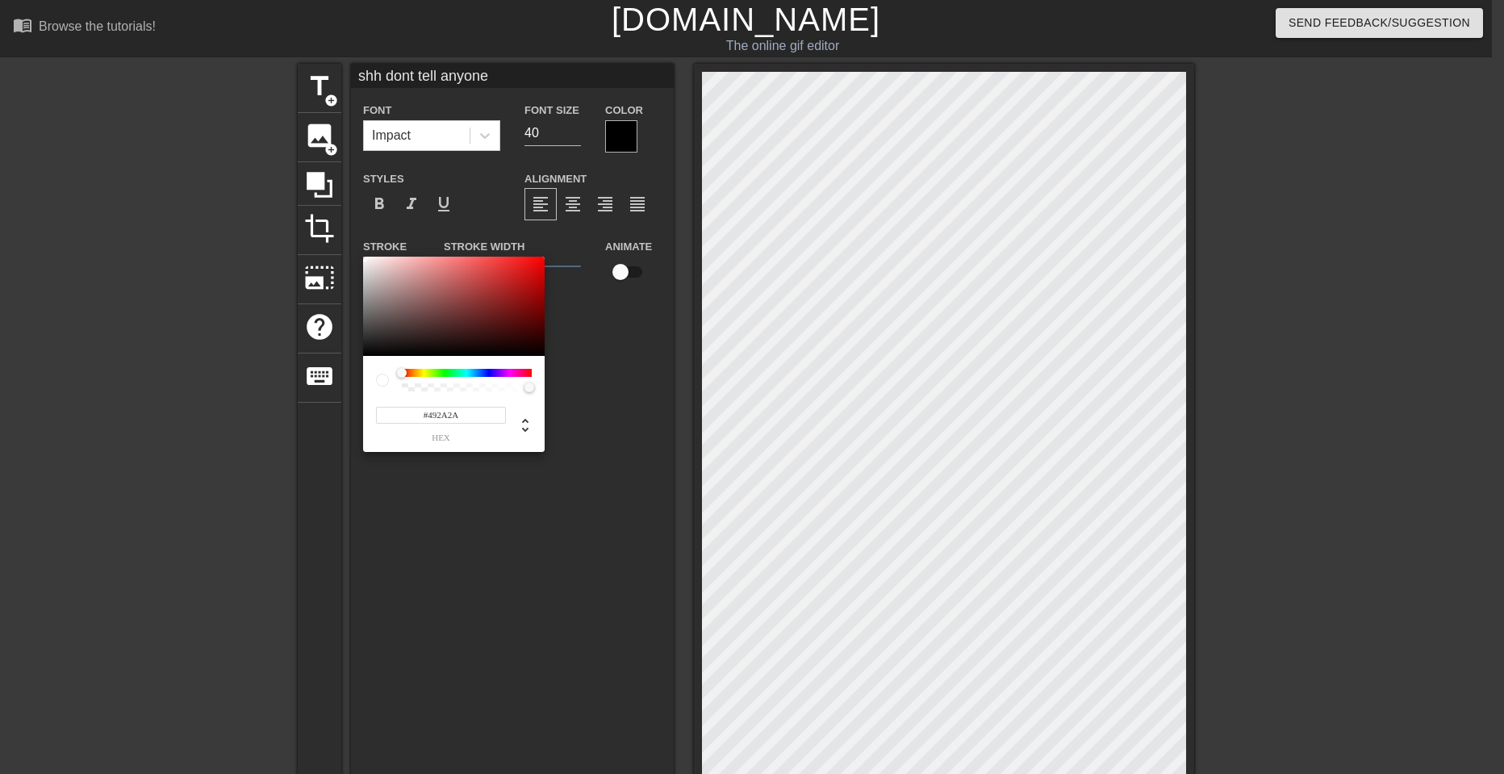
type input "#000000"
drag, startPoint x: 454, startPoint y: 319, endPoint x: 256, endPoint y: 463, distance: 245.5
click at [256, 463] on div "#000000 hex" at bounding box center [752, 387] width 1504 height 774
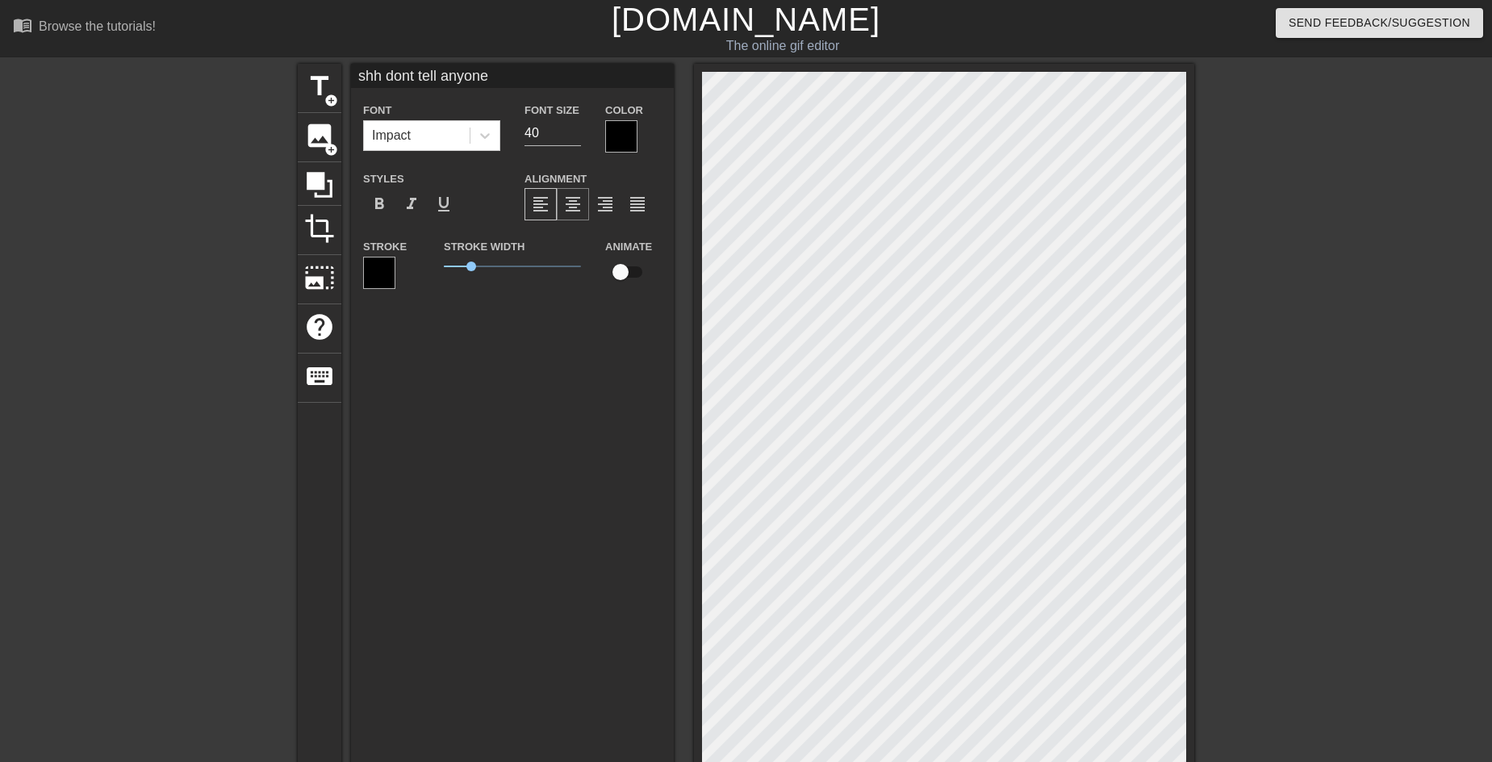
click at [568, 203] on span "format_align_center" at bounding box center [572, 203] width 19 height 19
click at [544, 201] on span "format_align_left" at bounding box center [540, 203] width 19 height 19
click at [320, 136] on span "image" at bounding box center [319, 135] width 31 height 31
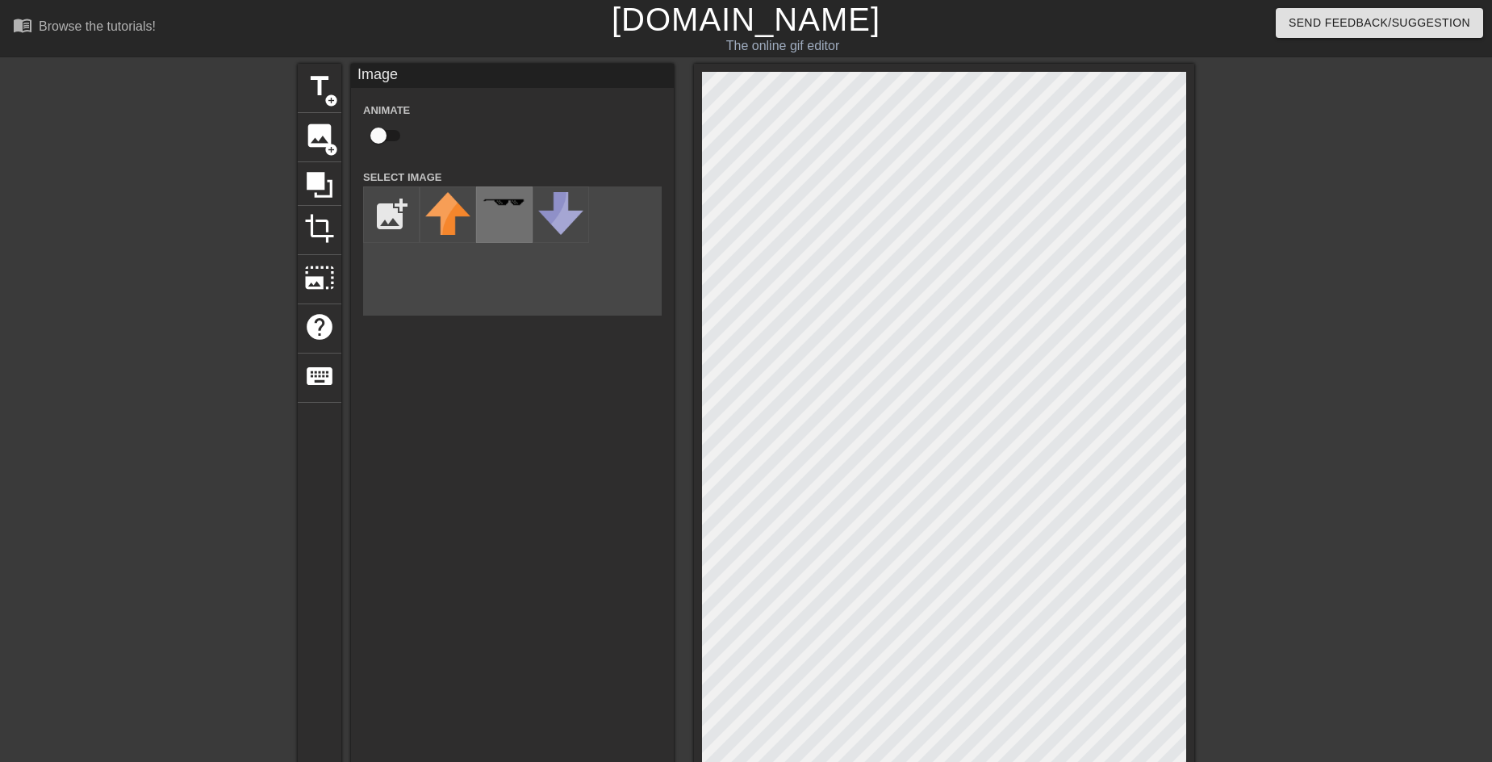
click at [513, 206] on img at bounding box center [504, 202] width 45 height 9
